Goal: Task Accomplishment & Management: Use online tool/utility

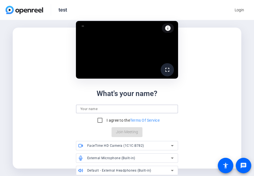
click at [109, 110] on input at bounding box center [127, 109] width 94 height 7
type input "[PERSON_NAME]"
click at [108, 122] on label "I agree to the Terms Of Service" at bounding box center [133, 121] width 54 height 6
click at [106, 122] on input "I agree to the Terms Of Service" at bounding box center [100, 120] width 11 height 11
checkbox input "true"
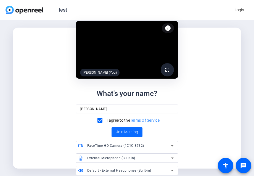
click at [125, 132] on span "Join Meeting" at bounding box center [127, 132] width 22 height 6
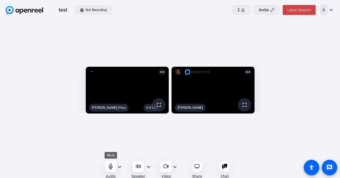
click at [108, 167] on icon at bounding box center [111, 166] width 6 height 6
